Goal: Obtain resource: Download file/media

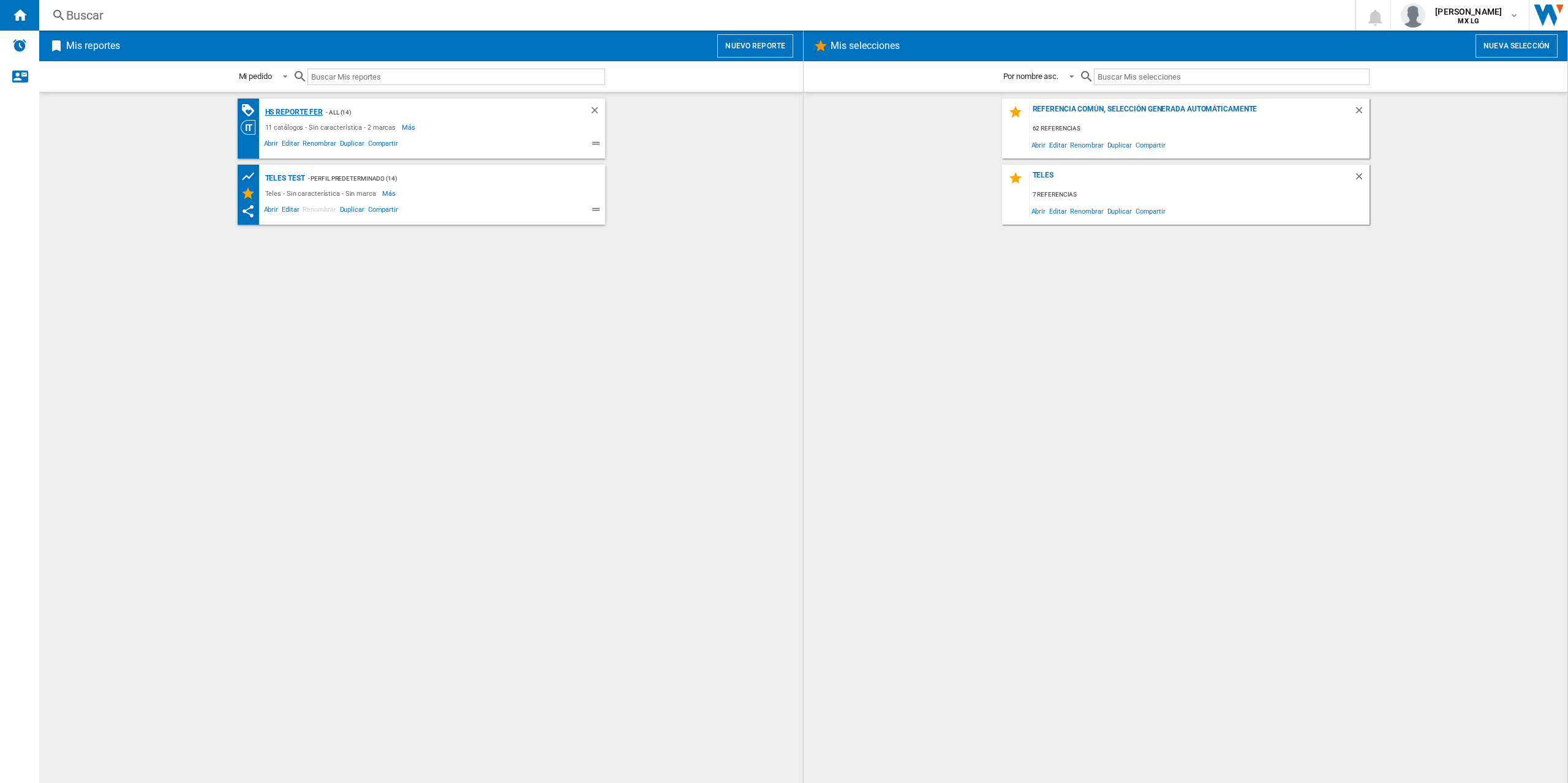
click at [312, 110] on div "HS Reporte Fer" at bounding box center [293, 112] width 61 height 15
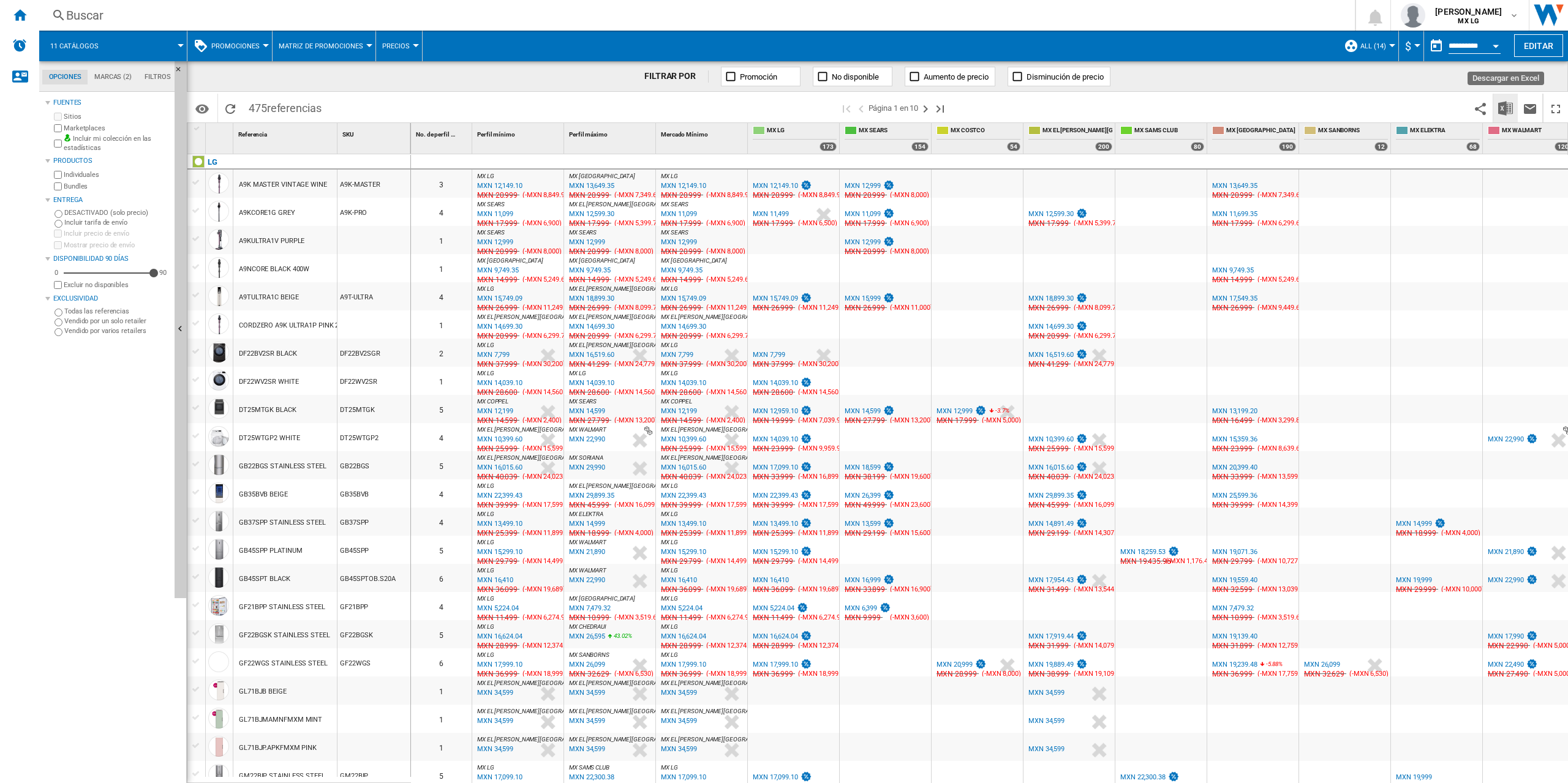
click at [1502, 111] on img "Descargar en Excel" at bounding box center [1506, 108] width 15 height 15
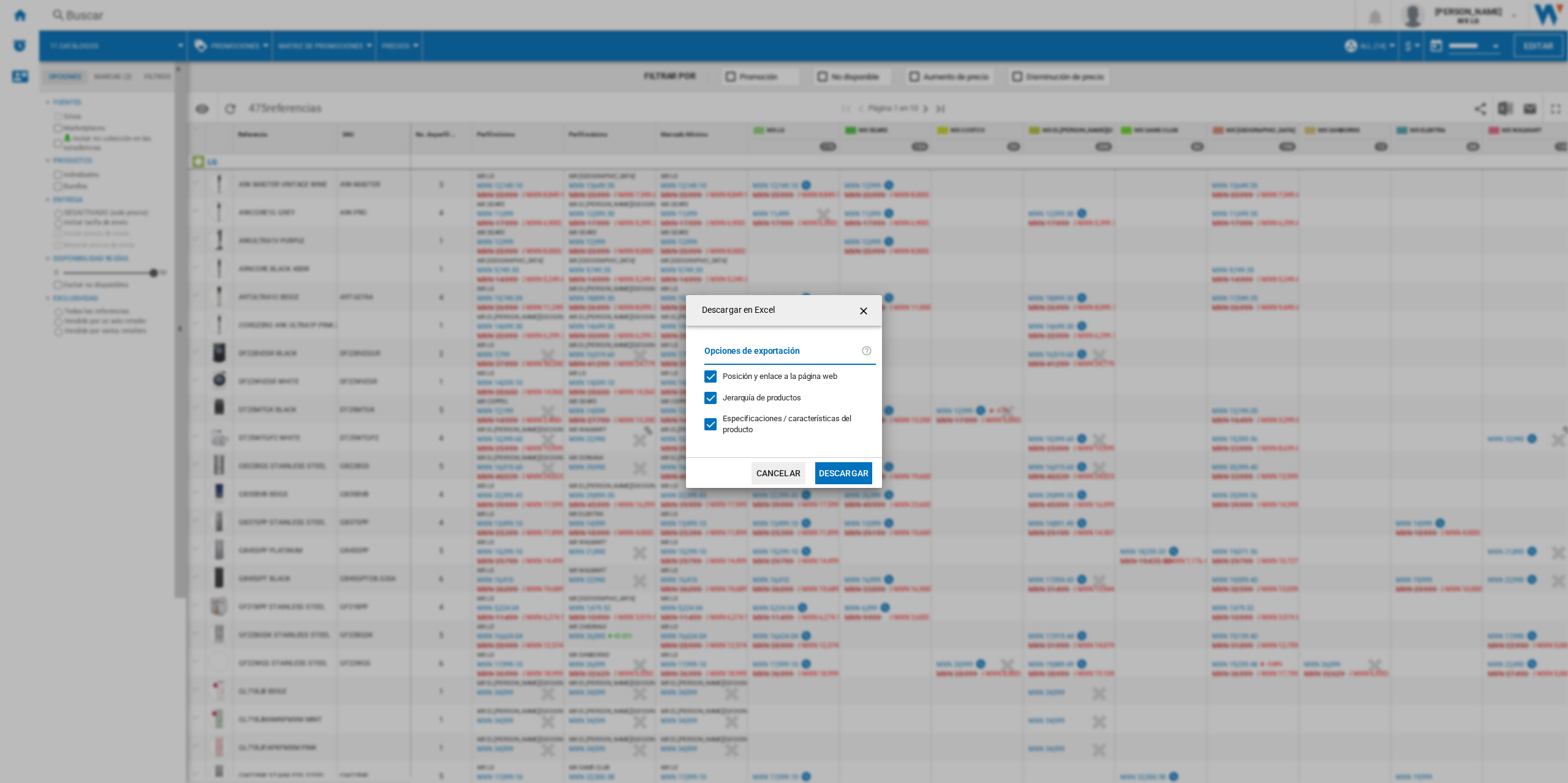
click at [829, 466] on button "Descargar" at bounding box center [844, 474] width 57 height 22
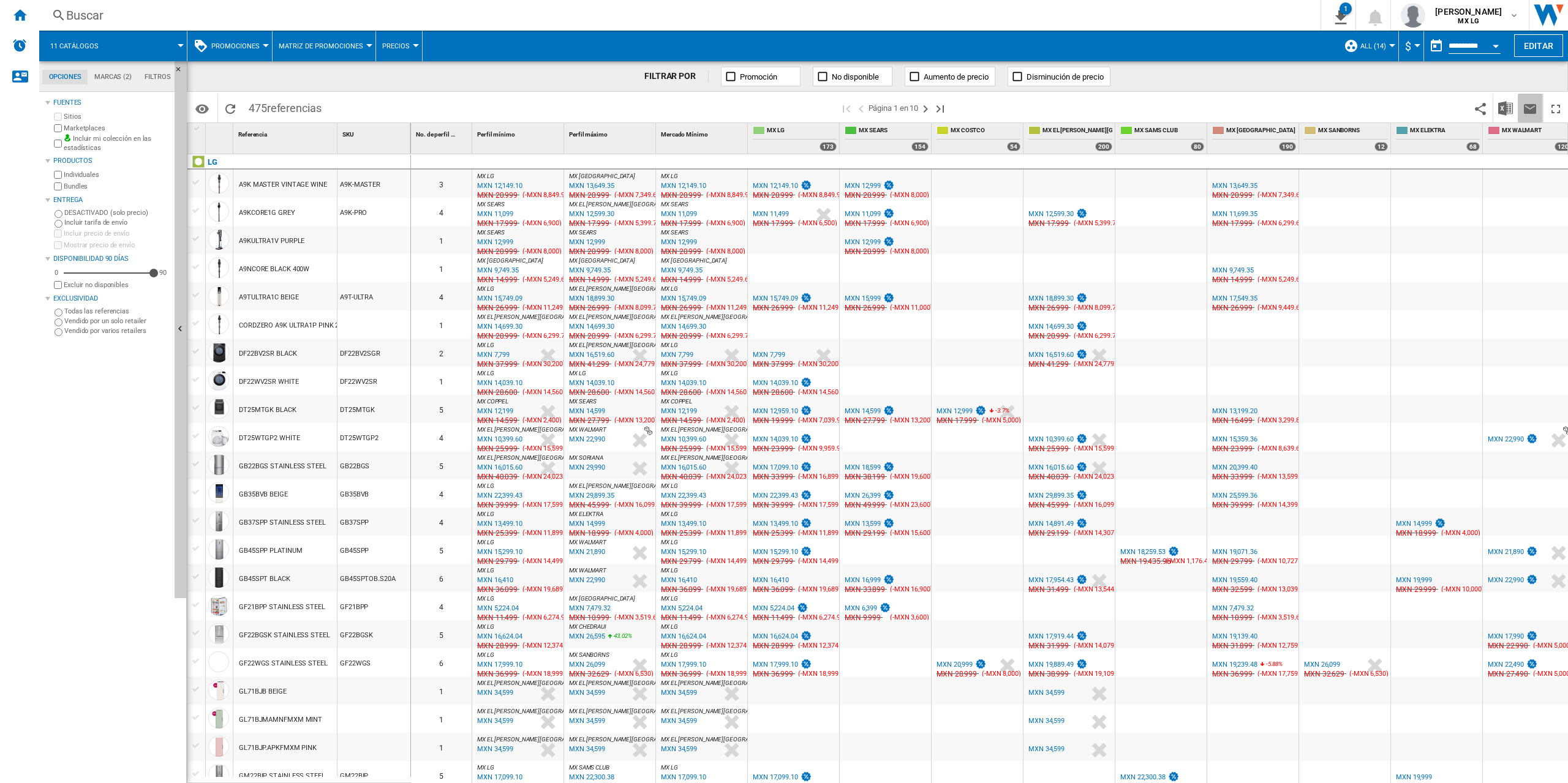
click at [1534, 111] on ng-md-icon "Enviar este reporte por correo electrónico" at bounding box center [1530, 109] width 15 height 15
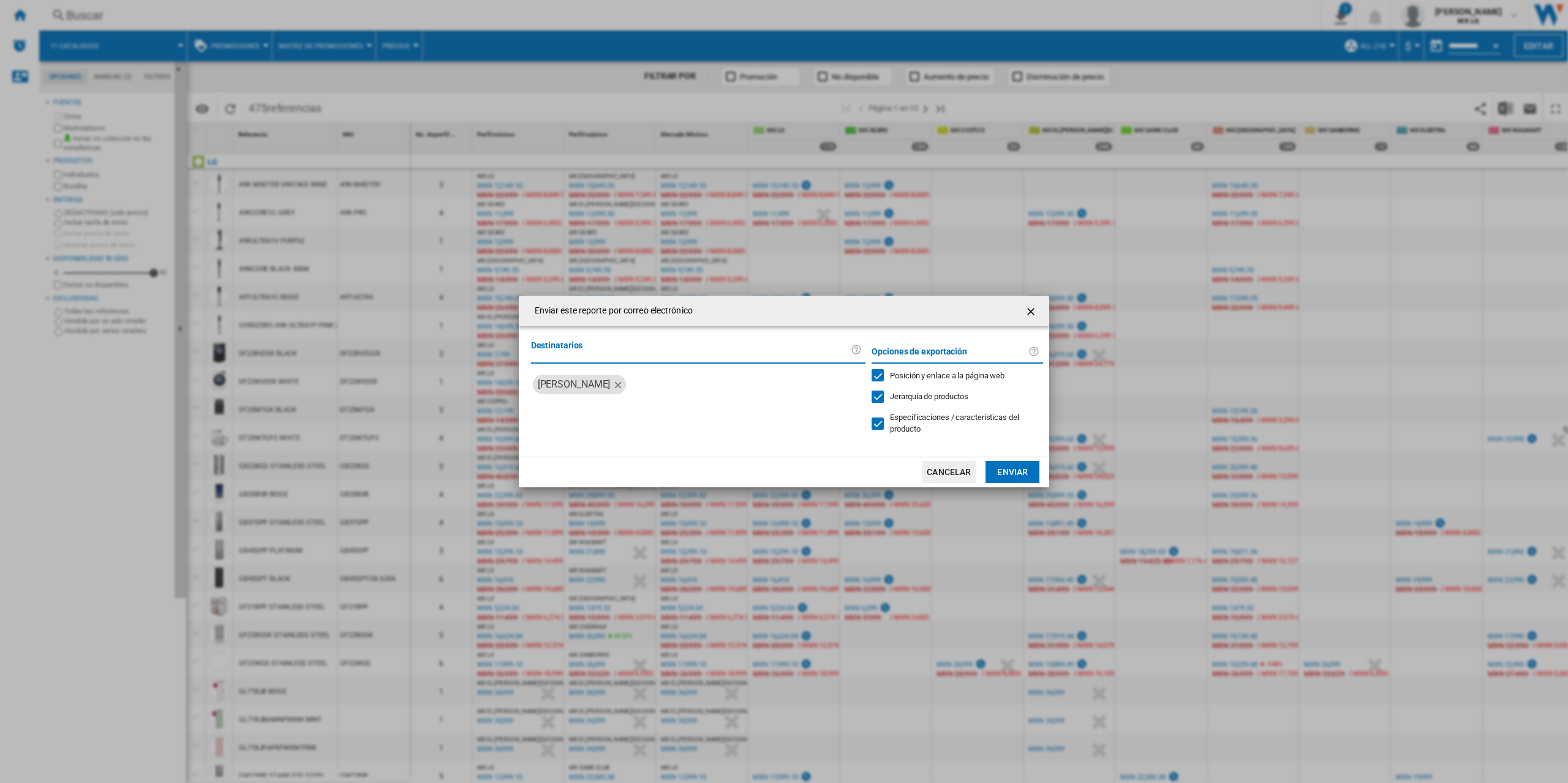
click at [1018, 470] on button "Enviar" at bounding box center [1013, 472] width 54 height 22
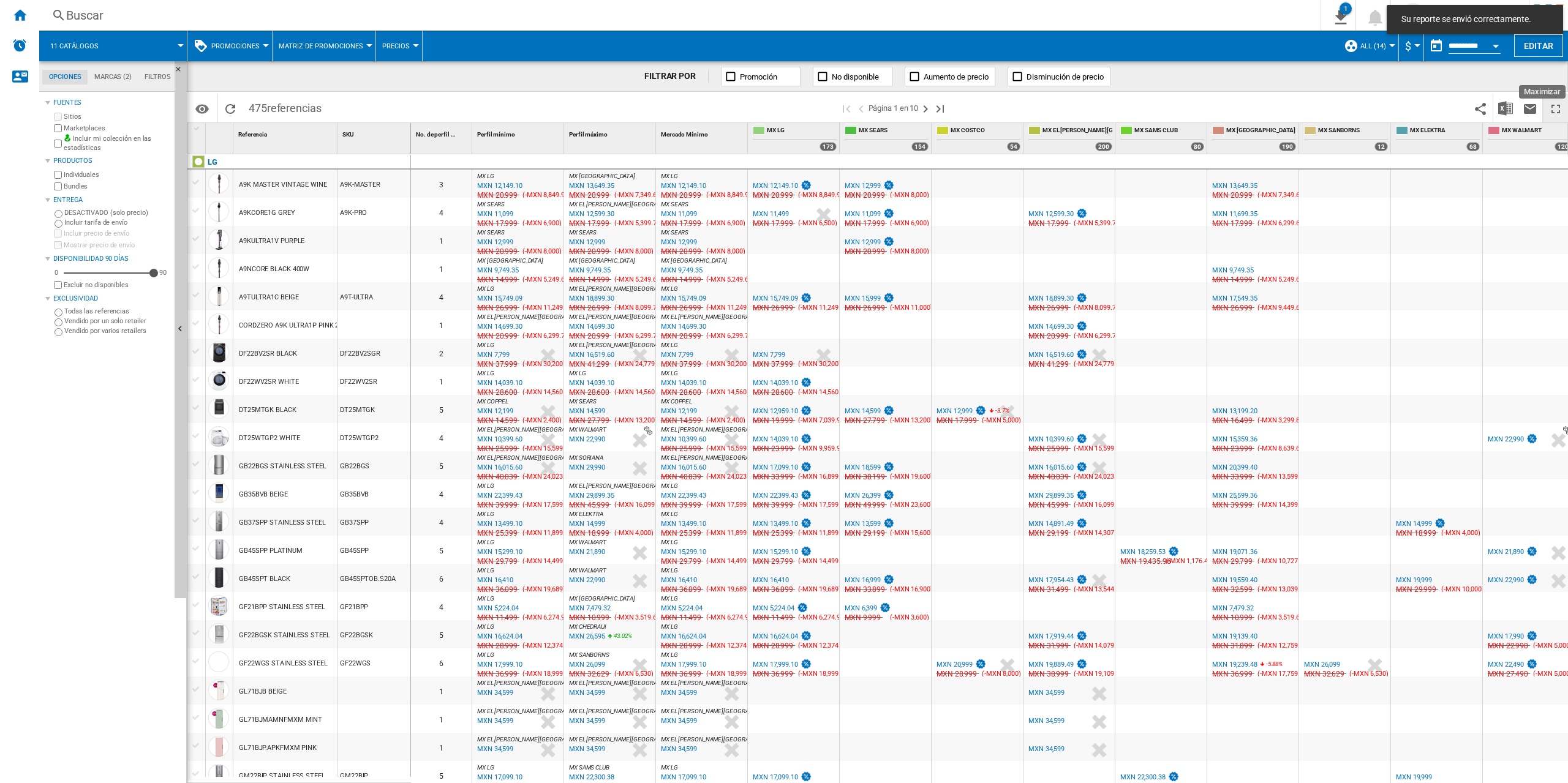
click at [1551, 105] on ng-md-icon "Maximizar" at bounding box center [1556, 109] width 15 height 15
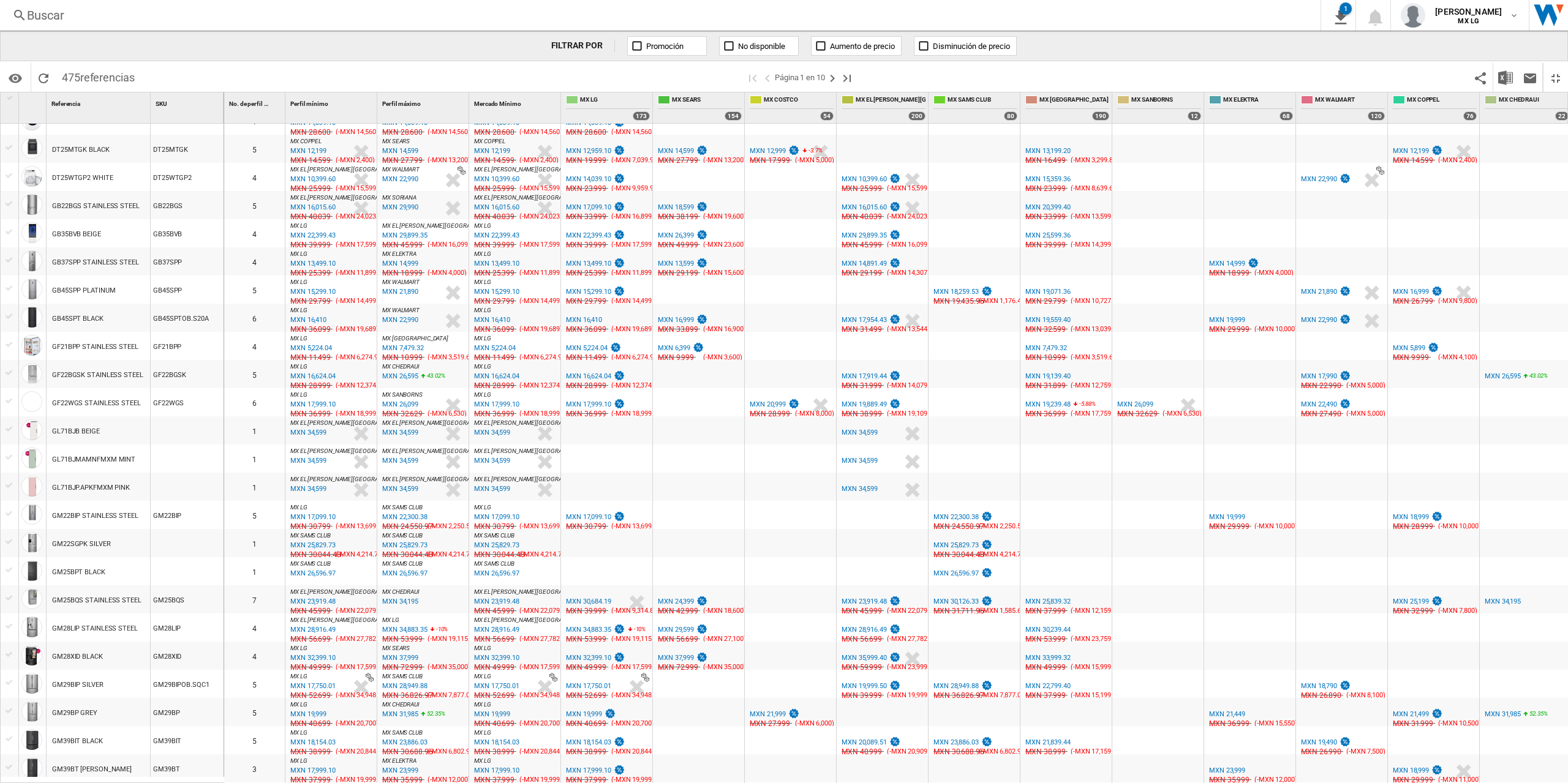
scroll to position [262, 0]
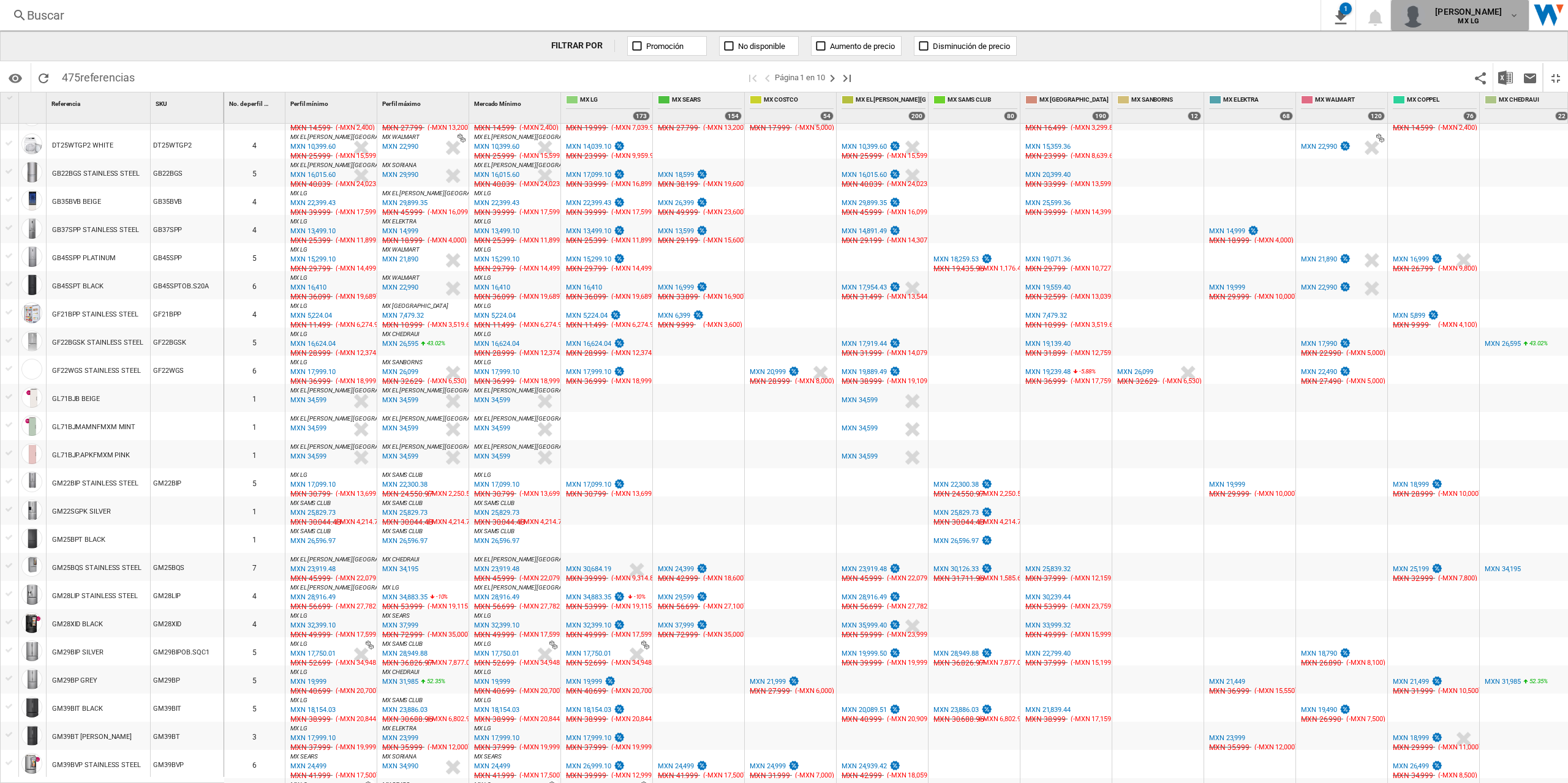
click at [1517, 16] on md-icon "button" at bounding box center [1515, 15] width 10 height 10
click at [1517, 16] on md-backdrop at bounding box center [784, 391] width 1568 height 783
click at [1517, 16] on md-icon "button" at bounding box center [1515, 15] width 10 height 10
click at [1463, 71] on button "Mi configuración" at bounding box center [1448, 72] width 118 height 24
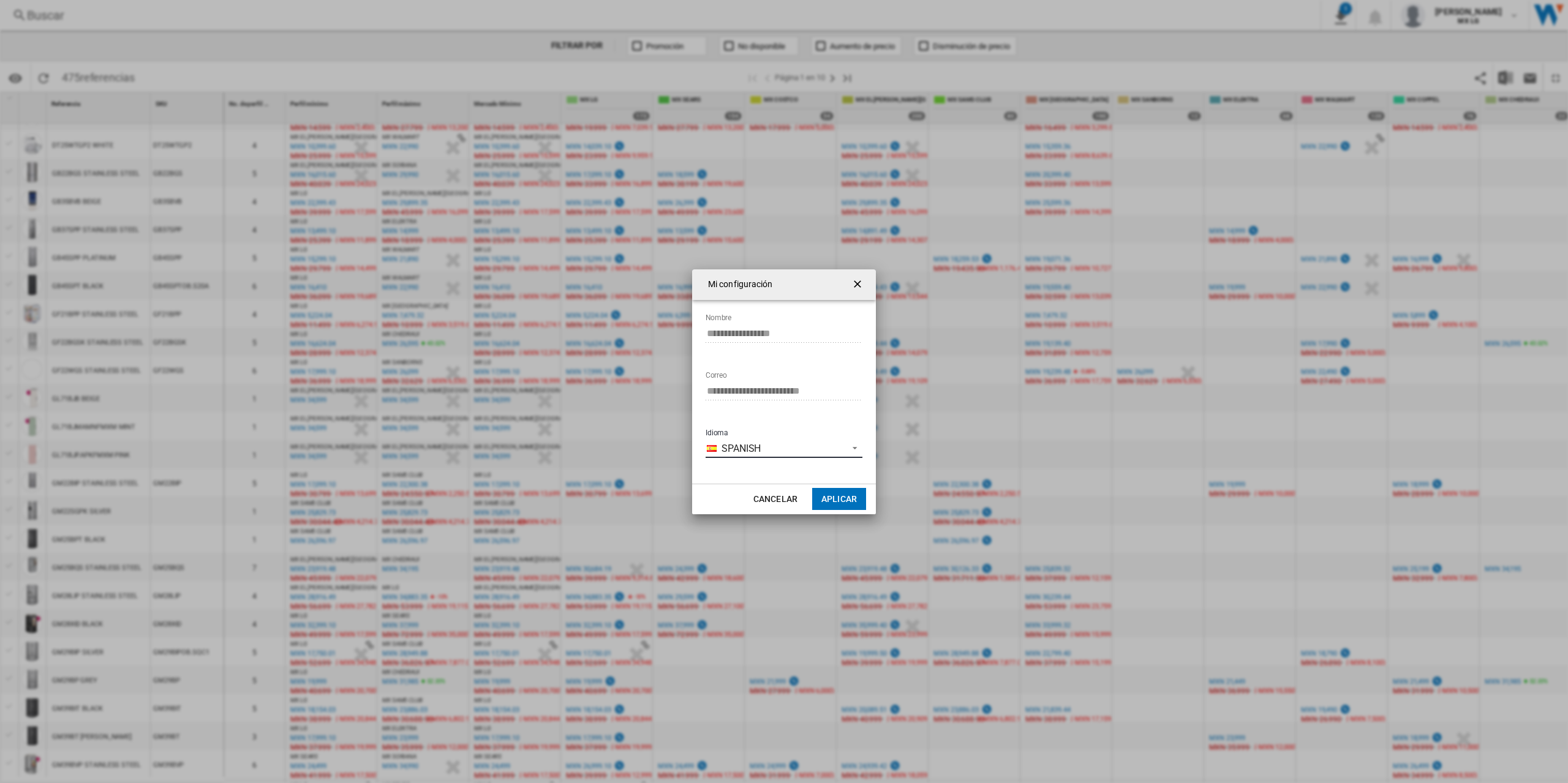
click at [855, 448] on span "Idioma: \a\9\9\9\9\9\9\9\a\9 \a\9 Spanish\a\9\9\9\9\9\9\9\a\9\9\9" at bounding box center [851, 447] width 15 height 11
click at [973, 343] on md-backdrop at bounding box center [784, 391] width 1568 height 783
click at [858, 284] on ng-md-icon "getI18NText('BUTTONS.CLOSE_DIALOG')" at bounding box center [858, 285] width 15 height 15
